Goal: Task Accomplishment & Management: Use online tool/utility

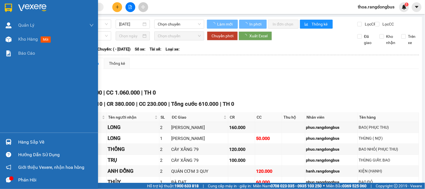
type input "[DATE]"
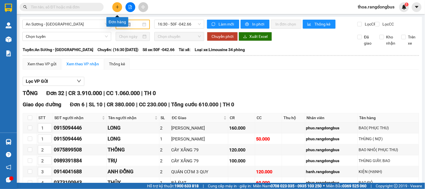
click at [118, 7] on icon "plus" at bounding box center [117, 7] width 4 height 4
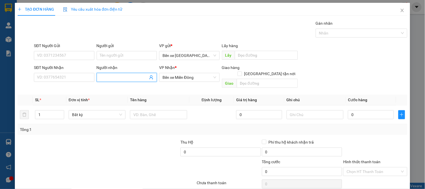
click at [119, 74] on input "Người nhận" at bounding box center [124, 77] width 48 height 6
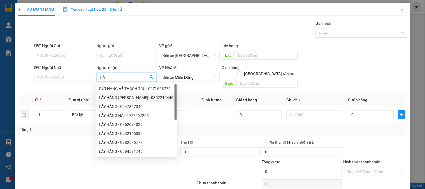
type input "HÀ"
click at [195, 124] on div "Tổng: 1" at bounding box center [213, 129] width 390 height 11
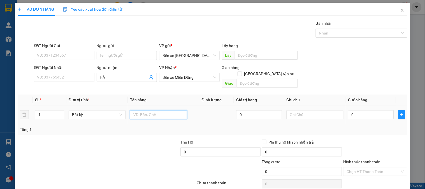
click at [158, 110] on input "text" at bounding box center [158, 114] width 57 height 9
type input "1 BAO , 1 TÚM"
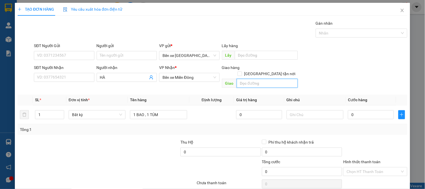
click at [282, 79] on input "text" at bounding box center [267, 83] width 61 height 9
type input "THÀNH CÔNG"
click at [269, 71] on span "[GEOGRAPHIC_DATA] tận nơi" at bounding box center [270, 74] width 56 height 6
click at [241, 71] on input "[GEOGRAPHIC_DATA] tận nơi" at bounding box center [240, 73] width 4 height 4
checkbox input "true"
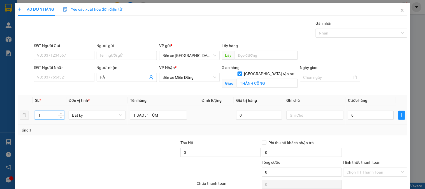
drag, startPoint x: 46, startPoint y: 114, endPoint x: 8, endPoint y: 115, distance: 37.8
click at [8, 115] on div "TẠO ĐƠN HÀNG Yêu cầu xuất hóa đơn điện tử Transit Pickup Surcharge Ids Transit …" at bounding box center [212, 94] width 425 height 189
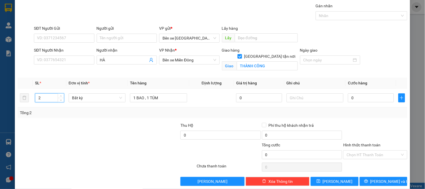
scroll to position [25, 0]
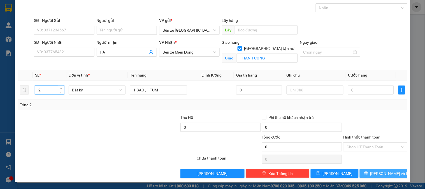
type input "2"
click at [375, 171] on span "[PERSON_NAME] và In" at bounding box center [389, 173] width 39 height 6
click at [368, 172] on icon "printer" at bounding box center [366, 173] width 4 height 4
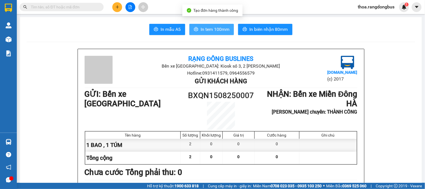
click at [222, 27] on span "In tem 100mm" at bounding box center [215, 29] width 29 height 7
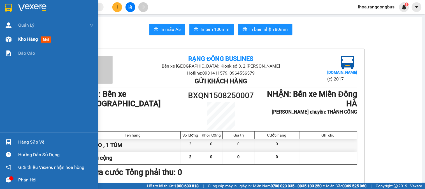
click at [46, 40] on span "mới" at bounding box center [46, 39] width 10 height 6
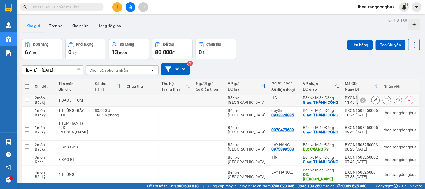
click at [374, 101] on icon at bounding box center [376, 100] width 4 height 4
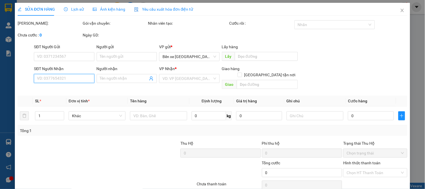
drag, startPoint x: 47, startPoint y: 80, endPoint x: 39, endPoint y: 76, distance: 7.9
click at [45, 82] on input "SĐT Người Nhận" at bounding box center [64, 78] width 60 height 9
type input "HÀ"
checkbox input "true"
type input "THÀNH CÔNG"
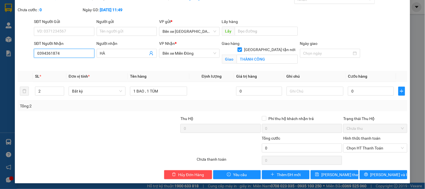
scroll to position [26, 0]
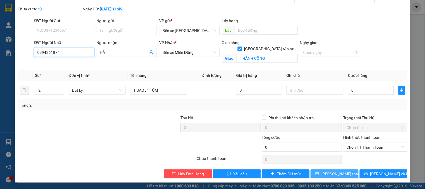
type input "0394361874"
click at [332, 172] on span "[PERSON_NAME] thay đổi" at bounding box center [343, 174] width 45 height 6
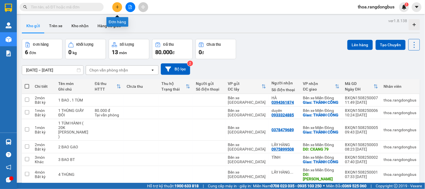
click at [120, 4] on button at bounding box center [117, 7] width 10 height 10
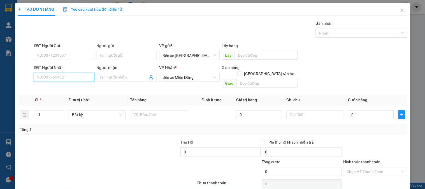
click at [62, 76] on input "SĐT Người Nhận" at bounding box center [64, 77] width 60 height 9
click at [72, 86] on div "0326828105 - LẤY HÀNG" at bounding box center [63, 88] width 53 height 6
type input "0326828105"
type input "LẤY HÀNG"
type input "[PERSON_NAME]"
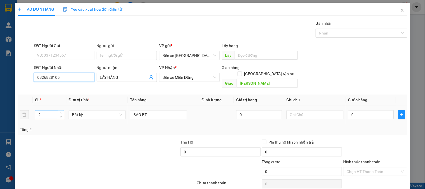
type input "0326828105"
drag, startPoint x: 44, startPoint y: 110, endPoint x: 20, endPoint y: 118, distance: 25.9
click at [20, 118] on div "SL * Đơn vị tính * Tên hàng Định lượng Giá trị hàng Ghi chú Cước hàng 2 Bất kỳ …" at bounding box center [213, 114] width 390 height 40
type input "3"
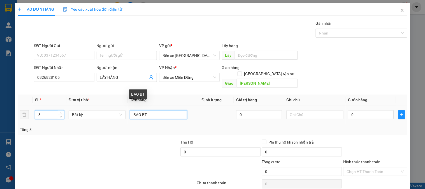
click at [130, 110] on input "BAO BT" at bounding box center [158, 114] width 57 height 9
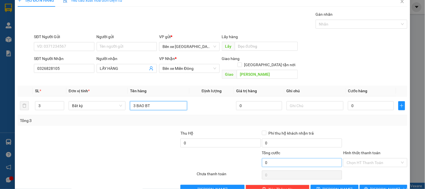
scroll to position [18, 0]
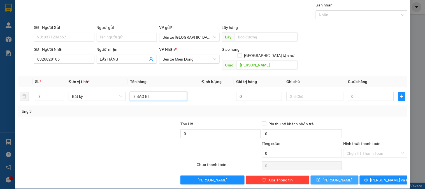
type input "3 BAO BT"
click at [333, 177] on span "[PERSON_NAME]" at bounding box center [338, 180] width 30 height 6
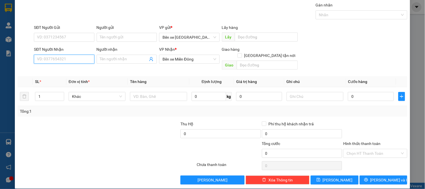
click at [57, 56] on input "SĐT Người Nhận" at bounding box center [64, 59] width 60 height 9
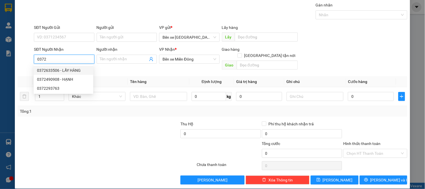
click at [68, 68] on div "0372633506 - LẤY HÀNG" at bounding box center [63, 70] width 53 height 6
type input "0372633506"
type input "LẤY HÀNG"
type input "CX ĐẠI THÀNH QUÁN LÁT"
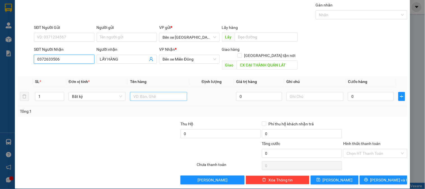
type input "0372633506"
click at [133, 92] on input "text" at bounding box center [158, 96] width 57 height 9
type input "1 XỐP"
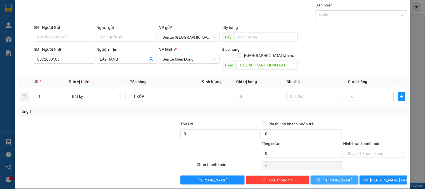
click at [334, 177] on span "[PERSON_NAME]" at bounding box center [338, 180] width 30 height 6
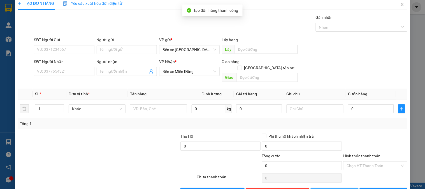
scroll to position [0, 0]
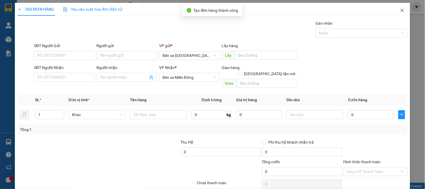
click at [401, 10] on icon "close" at bounding box center [402, 10] width 3 height 3
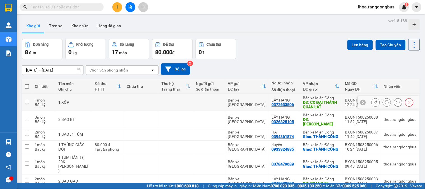
click at [25, 101] on input "checkbox" at bounding box center [27, 102] width 4 height 4
checkbox input "true"
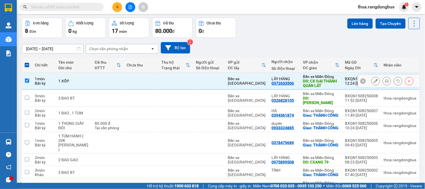
scroll to position [58, 0]
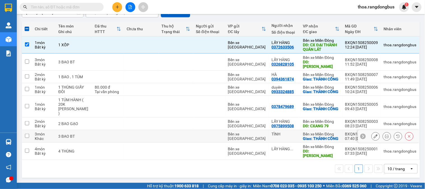
click at [27, 137] on input "checkbox" at bounding box center [27, 136] width 4 height 4
checkbox input "true"
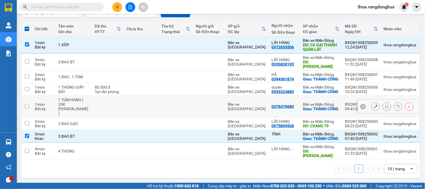
click at [25, 108] on input "checkbox" at bounding box center [27, 106] width 4 height 4
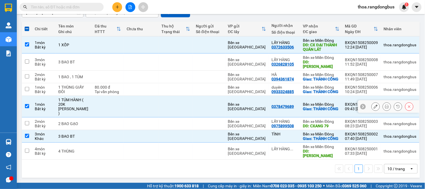
click at [27, 108] on input "checkbox" at bounding box center [27, 106] width 4 height 4
checkbox input "false"
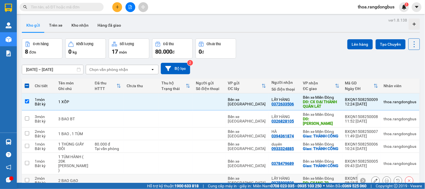
scroll to position [0, 0]
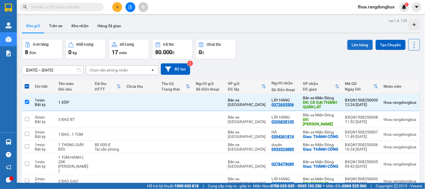
click at [359, 42] on button "Lên hàng" at bounding box center [359, 45] width 25 height 10
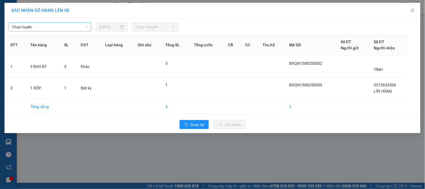
click at [47, 27] on span "Chọn tuyến" at bounding box center [50, 27] width 76 height 8
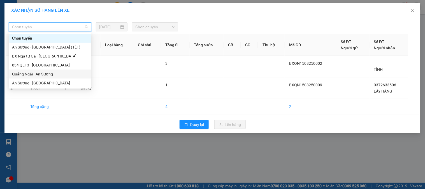
click at [40, 74] on div "Quảng Ngãi - An Sương" at bounding box center [50, 74] width 76 height 6
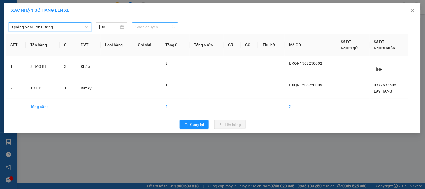
click at [152, 25] on span "Chọn chuyến" at bounding box center [154, 27] width 39 height 8
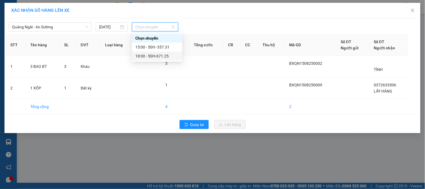
click at [158, 55] on div "18:00 - 50H-671.25" at bounding box center [157, 56] width 44 height 6
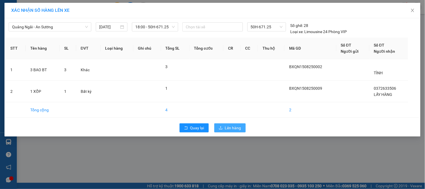
click at [225, 128] on span "Lên hàng" at bounding box center [233, 128] width 16 height 6
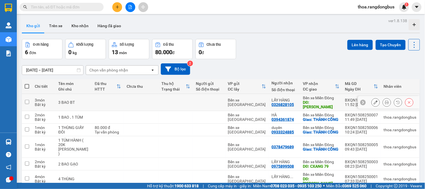
click at [25, 100] on input "checkbox" at bounding box center [27, 102] width 4 height 4
checkbox input "true"
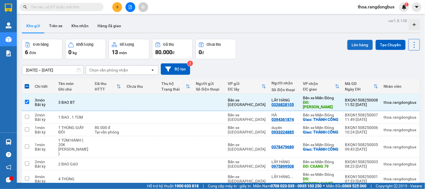
click at [352, 44] on button "Lên hàng" at bounding box center [359, 45] width 25 height 10
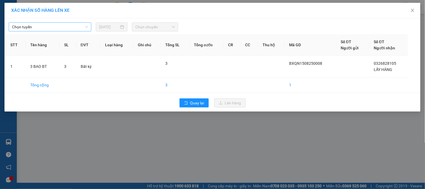
click at [69, 27] on span "Chọn tuyến" at bounding box center [50, 27] width 76 height 8
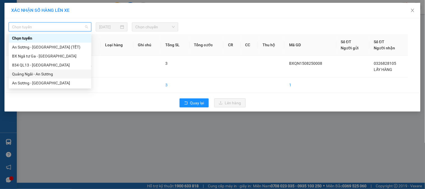
click at [35, 75] on div "Quảng Ngãi - An Sương" at bounding box center [50, 74] width 76 height 6
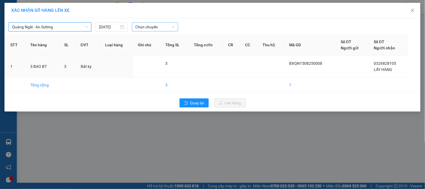
click at [150, 26] on span "Chọn chuyến" at bounding box center [154, 27] width 39 height 8
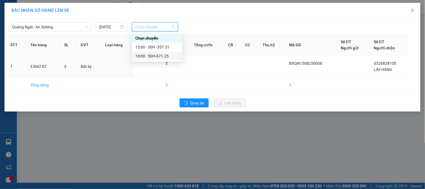
click at [163, 58] on div "18:00 - 50H-671.25" at bounding box center [157, 56] width 44 height 6
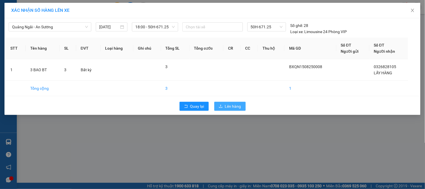
click at [232, 105] on span "Lên hàng" at bounding box center [233, 106] width 16 height 6
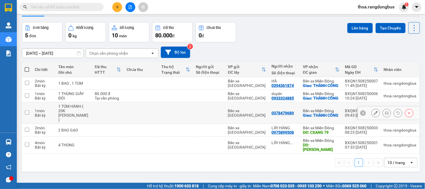
scroll to position [26, 0]
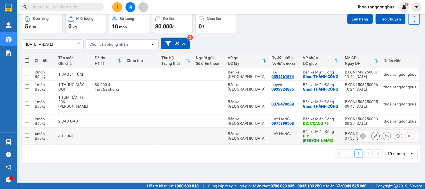
click at [26, 136] on input "checkbox" at bounding box center [27, 135] width 4 height 4
checkbox input "true"
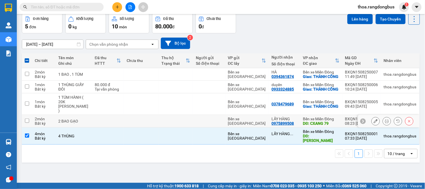
click at [25, 123] on input "checkbox" at bounding box center [27, 120] width 4 height 4
checkbox input "true"
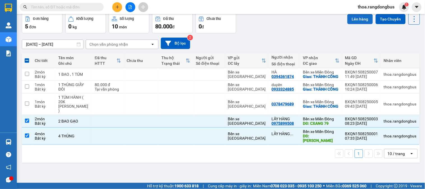
click at [356, 18] on button "Lên hàng" at bounding box center [359, 19] width 25 height 10
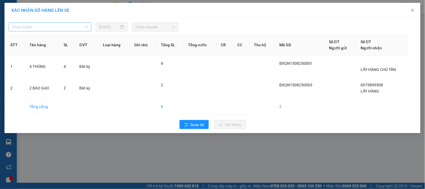
click at [81, 27] on span "Chọn tuyến" at bounding box center [50, 27] width 76 height 8
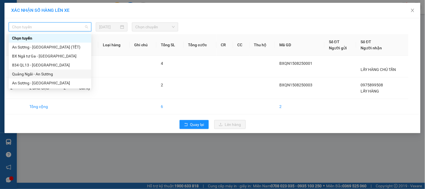
click at [52, 72] on div "Quảng Ngãi - An Sương" at bounding box center [50, 74] width 76 height 6
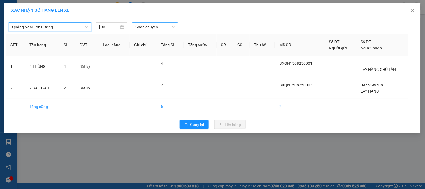
click at [152, 28] on span "Chọn chuyến" at bounding box center [154, 27] width 39 height 8
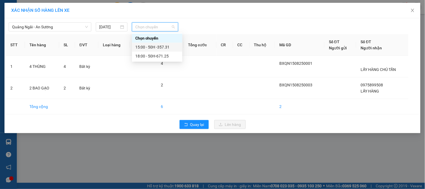
click at [152, 46] on div "15:00 - 50H -357.31" at bounding box center [157, 47] width 44 height 6
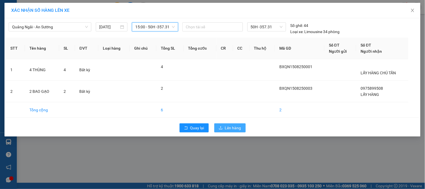
click at [221, 127] on icon "upload" at bounding box center [220, 127] width 3 height 3
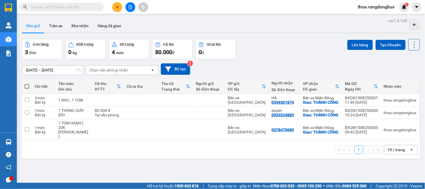
click at [26, 86] on span at bounding box center [27, 86] width 4 height 4
click at [27, 83] on input "checkbox" at bounding box center [27, 83] width 0 height 0
checkbox input "true"
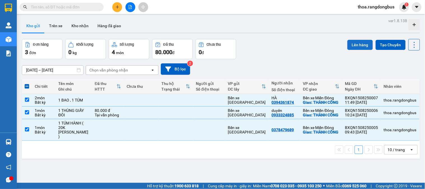
click at [358, 44] on button "Lên hàng" at bounding box center [359, 45] width 25 height 10
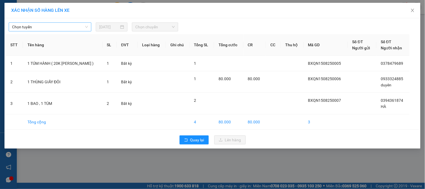
click at [65, 23] on span "Chọn tuyến" at bounding box center [50, 27] width 76 height 8
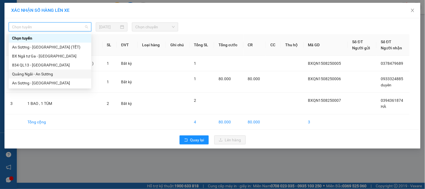
click at [49, 72] on div "Quảng Ngãi - An Sương" at bounding box center [50, 74] width 76 height 6
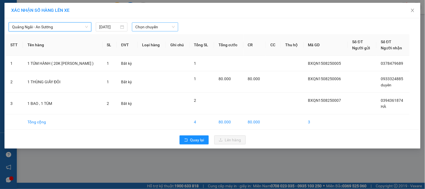
click at [156, 26] on span "Chọn chuyến" at bounding box center [154, 27] width 39 height 8
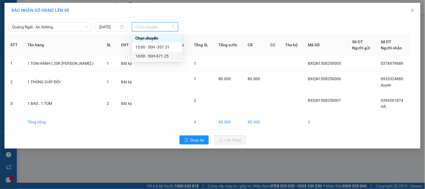
click at [152, 59] on div "18:00 - 50H-671.25" at bounding box center [157, 56] width 44 height 6
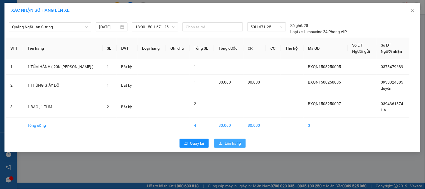
click at [236, 146] on span "Lên hàng" at bounding box center [233, 143] width 16 height 6
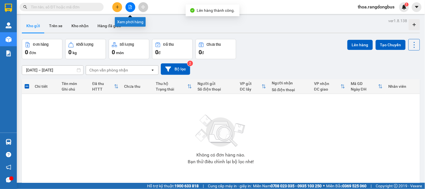
drag, startPoint x: 133, startPoint y: 8, endPoint x: 70, endPoint y: 6, distance: 63.1
click at [133, 8] on button at bounding box center [131, 7] width 10 height 10
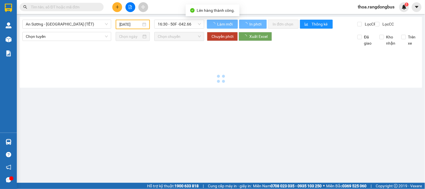
type input "[DATE]"
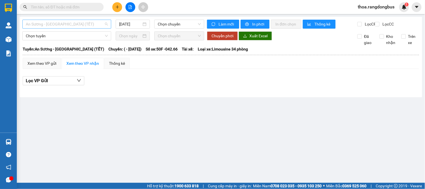
click at [50, 24] on span "An Sương - [GEOGRAPHIC_DATA] (TẾT)" at bounding box center [67, 24] width 82 height 8
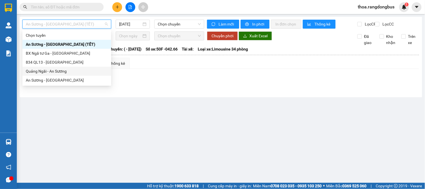
click at [50, 70] on div "Quảng Ngãi - An Sương" at bounding box center [67, 71] width 82 height 6
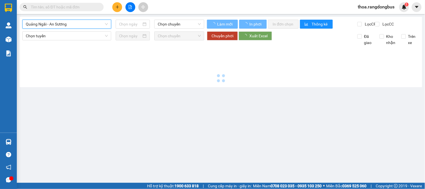
type input "[DATE]"
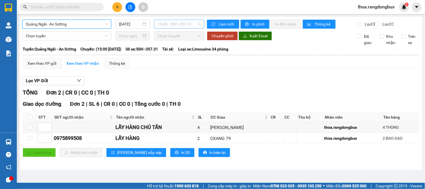
click at [173, 25] on span "15:00 - 50H -357.31" at bounding box center [179, 24] width 43 height 8
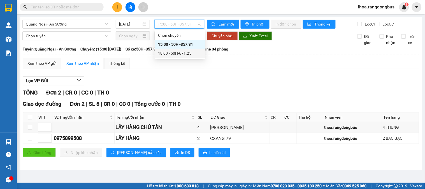
click at [176, 54] on div "18:00 - 50H-671.25" at bounding box center [180, 53] width 44 height 6
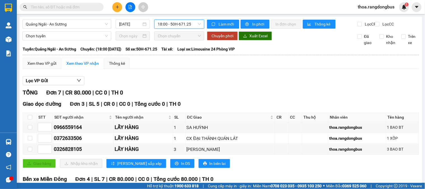
scroll to position [31, 0]
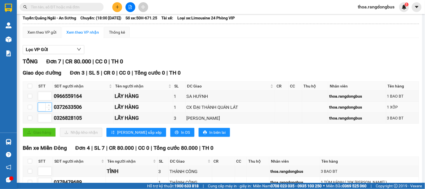
click at [42, 111] on input at bounding box center [44, 107] width 13 height 8
type input "1"
click at [42, 122] on input at bounding box center [44, 118] width 13 height 8
type input "2"
click at [41, 100] on input at bounding box center [44, 96] width 13 height 8
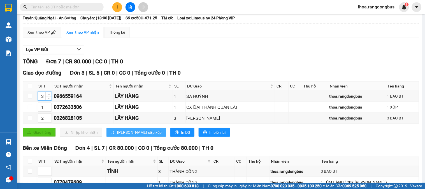
type input "3"
click at [126, 135] on span "[PERSON_NAME] sắp xếp" at bounding box center [139, 132] width 45 height 6
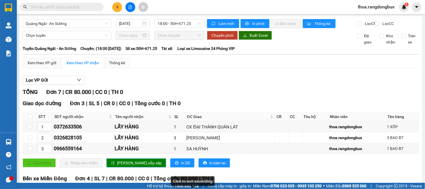
scroll to position [0, 0]
